Goal: Find specific page/section: Find specific page/section

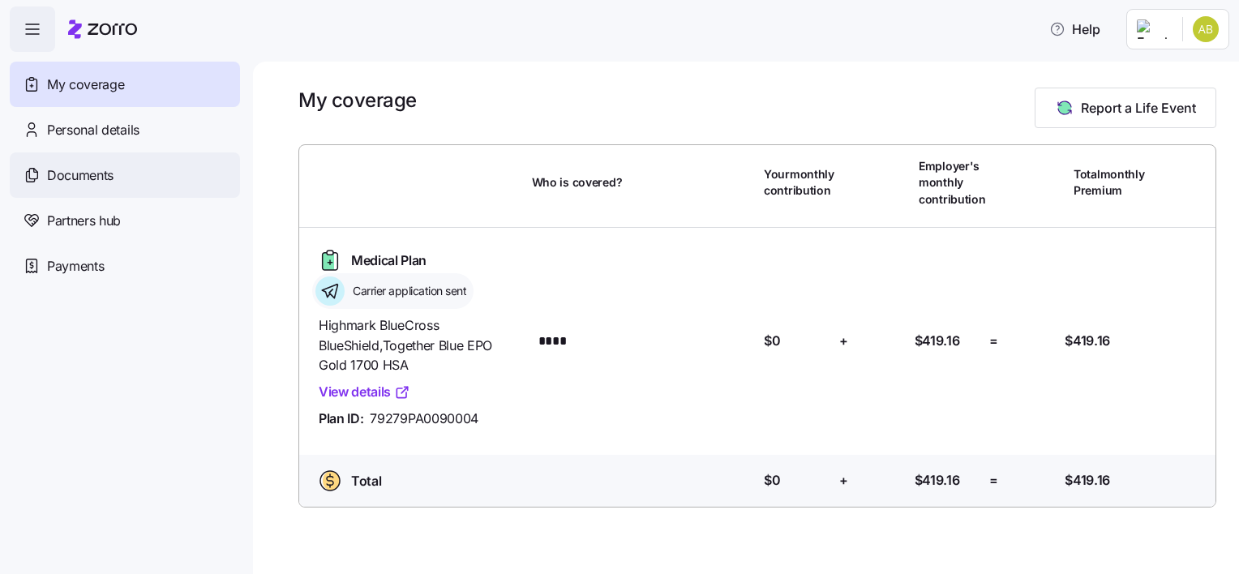
click at [80, 177] on span "Documents" at bounding box center [80, 175] width 67 height 20
